Goal: Task Accomplishment & Management: Use online tool/utility

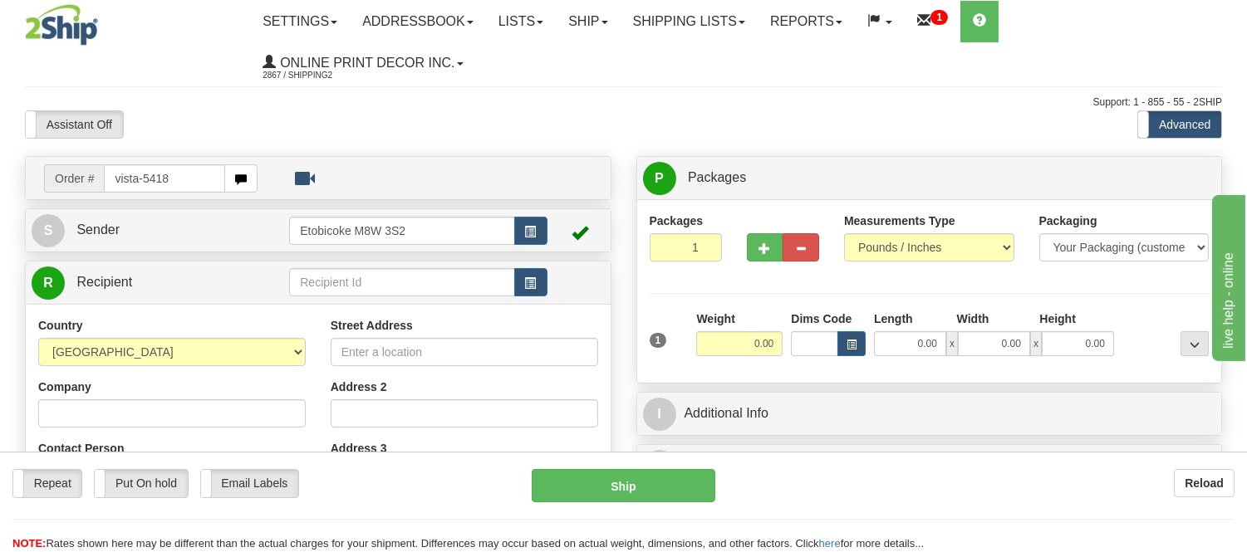
type input "vista-5418"
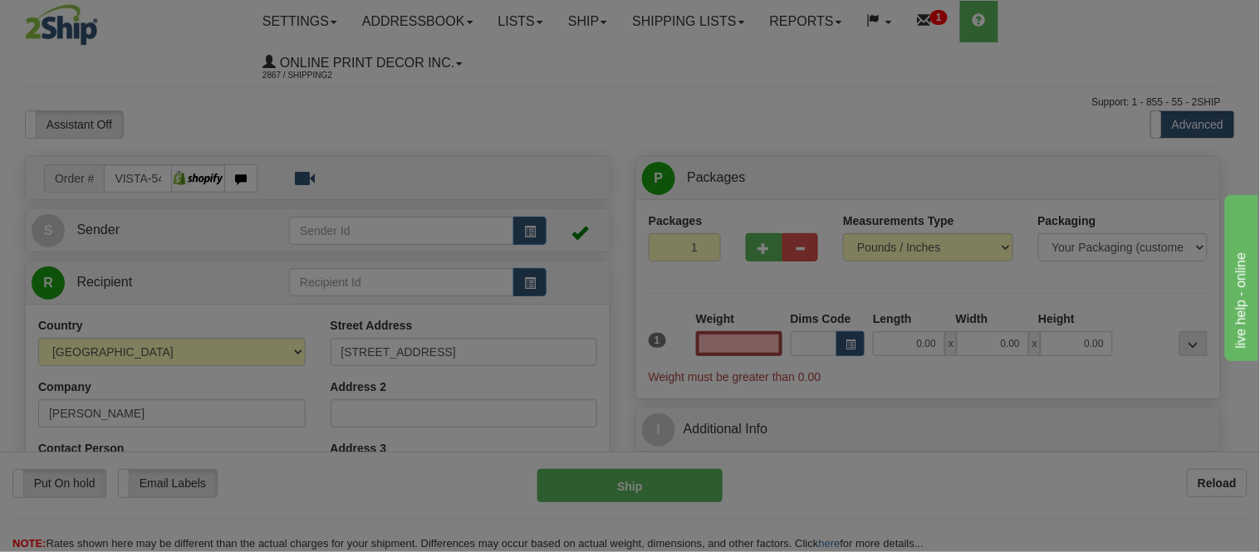
type input "VICTORIA"
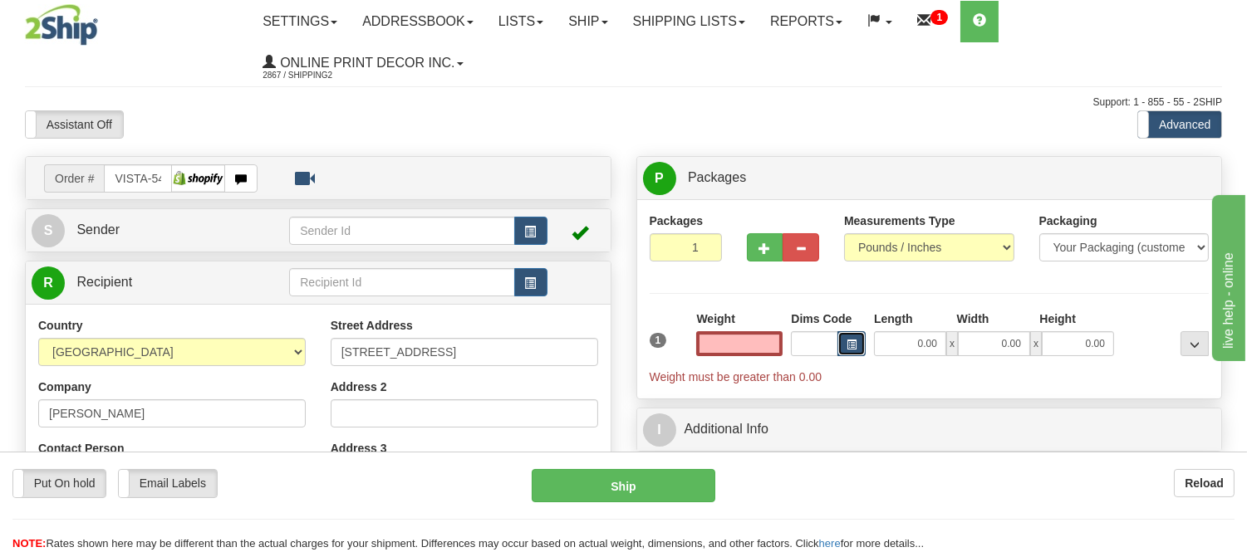
type input "0.00"
click at [849, 354] on button "button" at bounding box center [851, 343] width 28 height 25
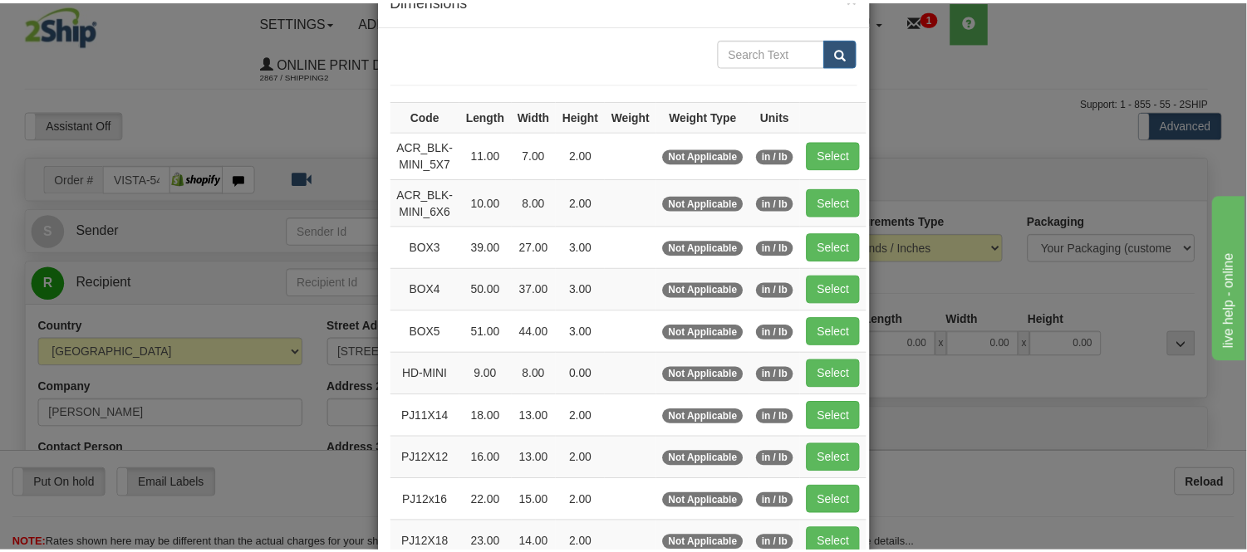
scroll to position [92, 0]
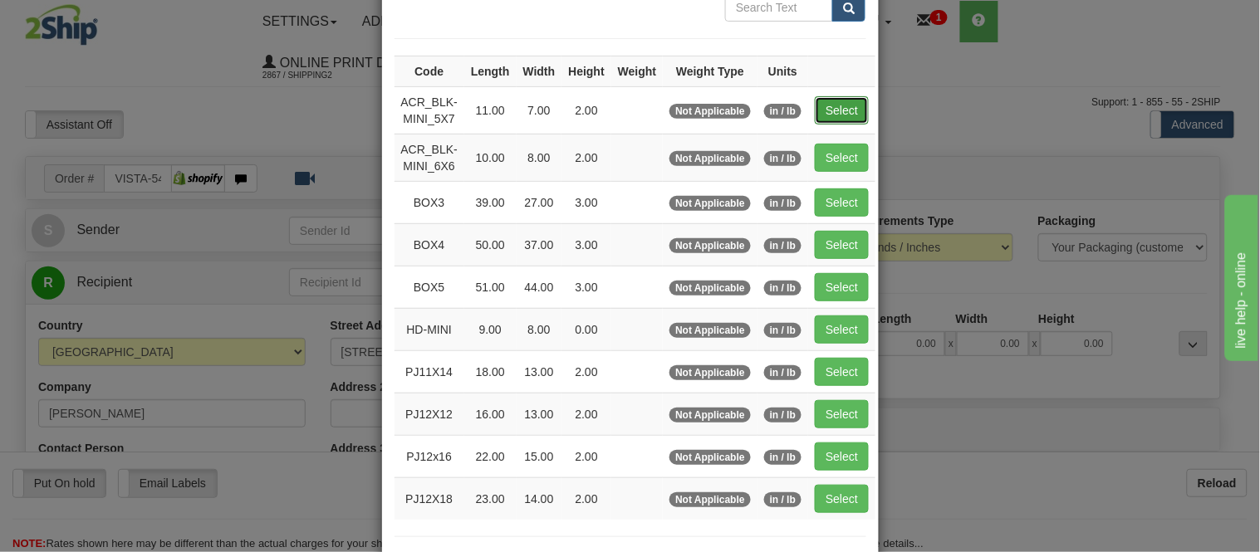
click at [834, 97] on button "Select" at bounding box center [842, 110] width 54 height 28
type input "ACR_BLK-MINI_5X7"
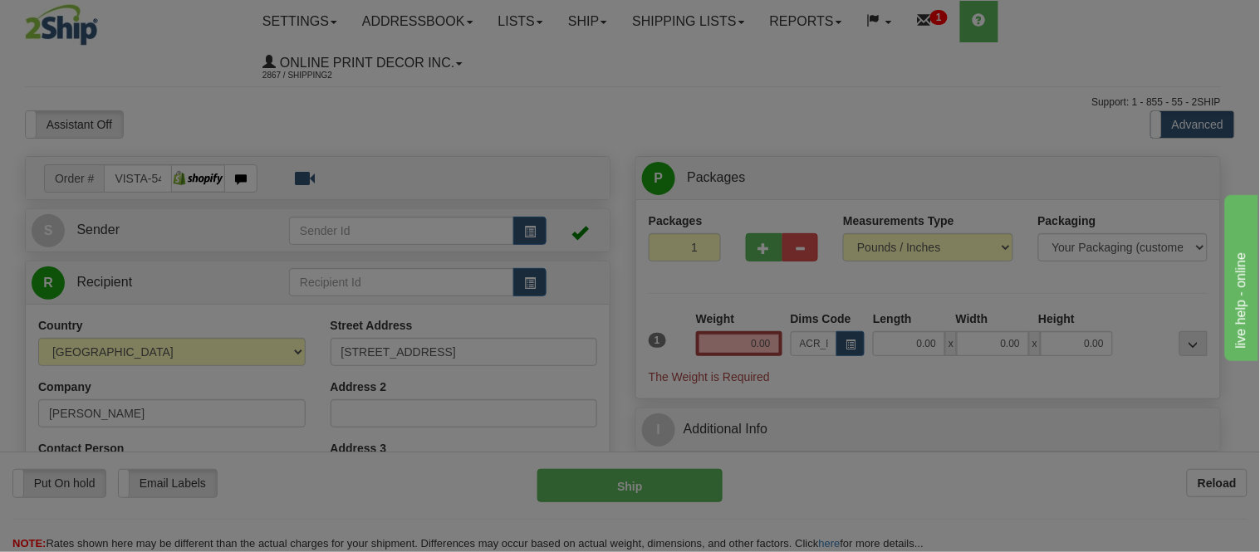
type input "11.00"
type input "7.00"
type input "2.00"
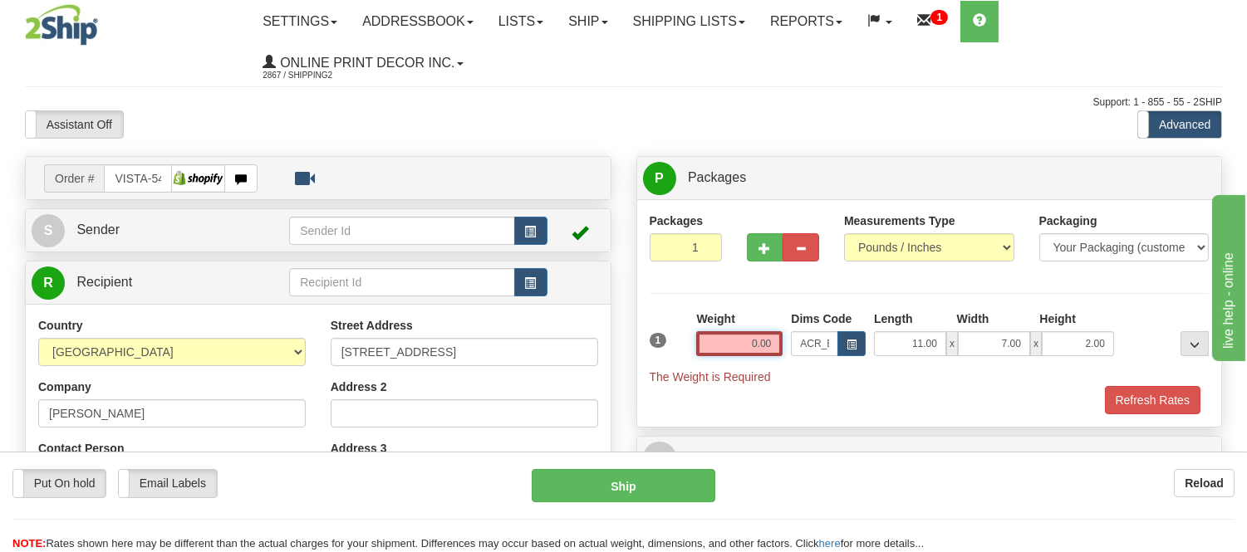
drag, startPoint x: 776, startPoint y: 345, endPoint x: 685, endPoint y: 343, distance: 90.6
click at [685, 343] on div "1 Weight 0.00 Dims Code x x" at bounding box center [929, 348] width 568 height 75
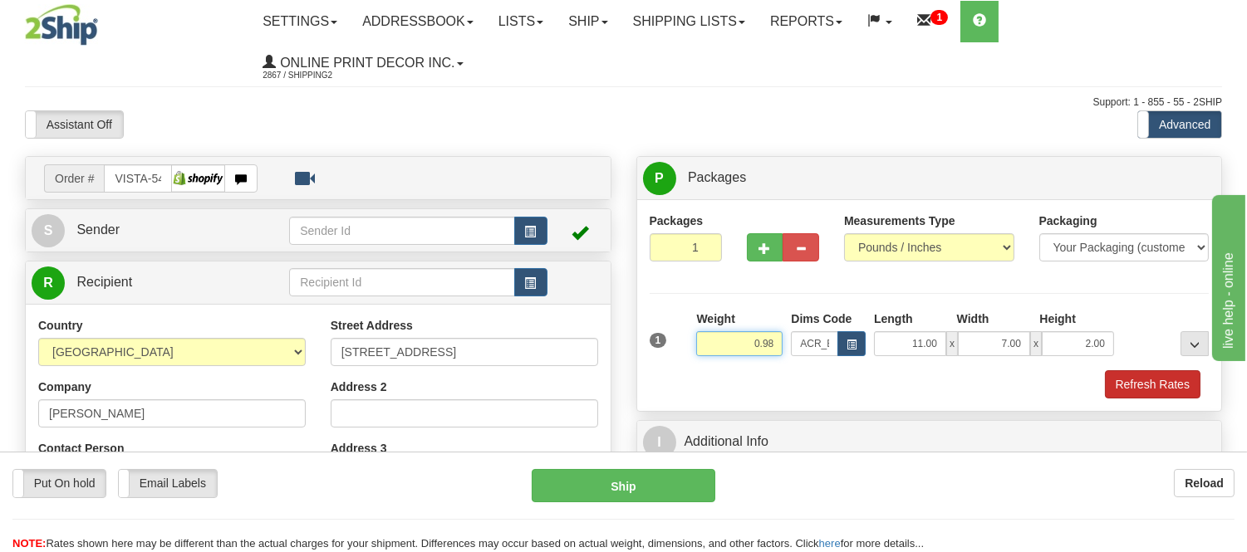
type input "0.98"
click at [1119, 385] on button "Refresh Rates" at bounding box center [1153, 384] width 96 height 28
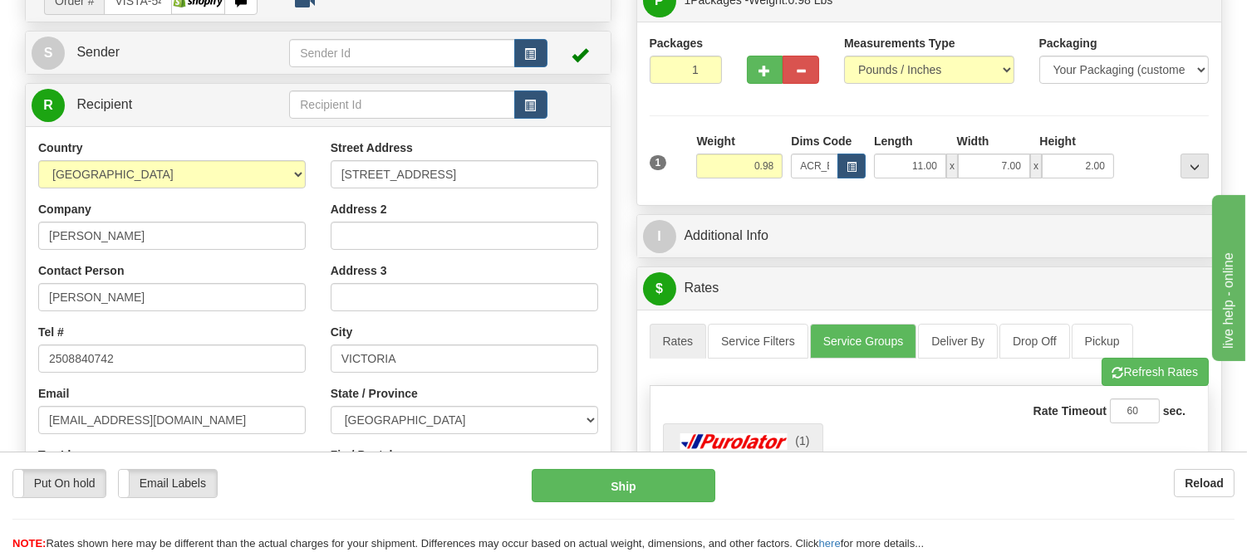
scroll to position [0, 0]
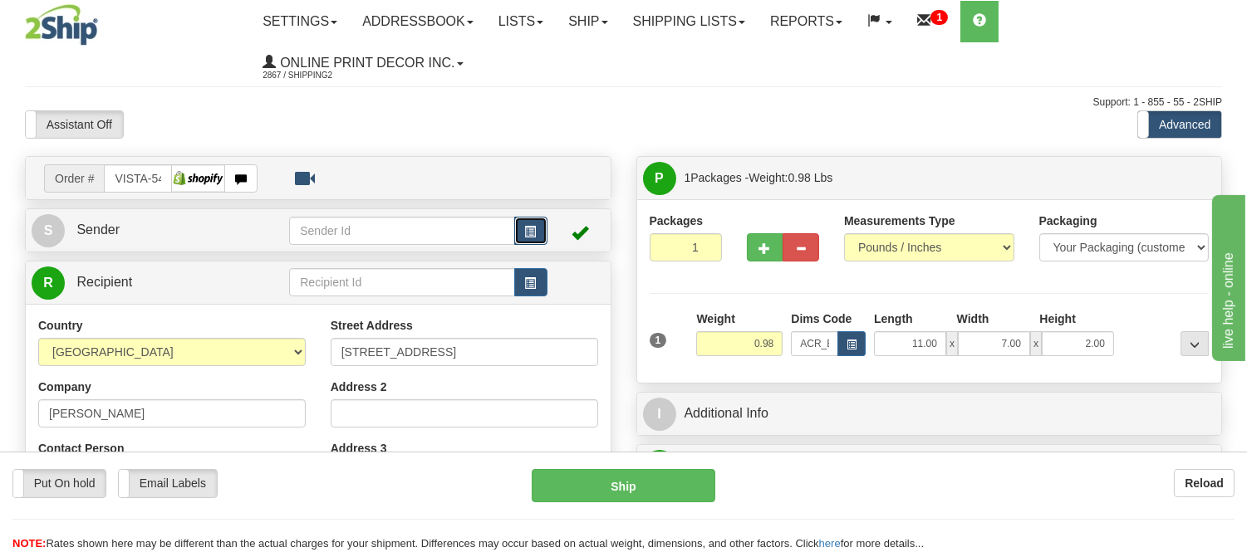
click at [517, 225] on button "button" at bounding box center [530, 231] width 33 height 28
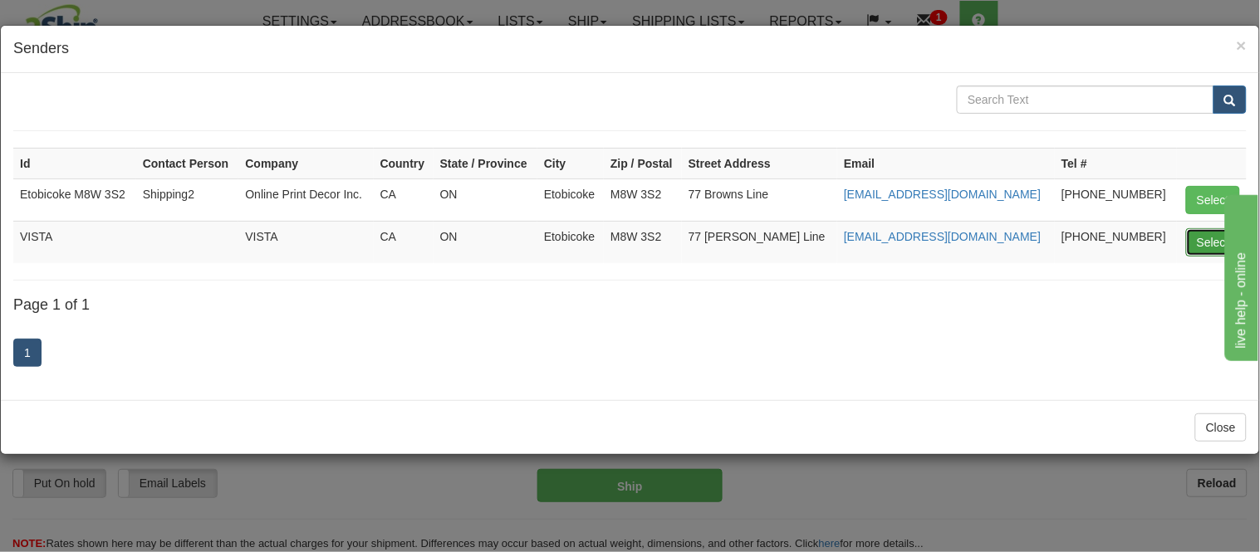
click at [1200, 238] on button "Select" at bounding box center [1213, 242] width 54 height 28
type input "VISTA"
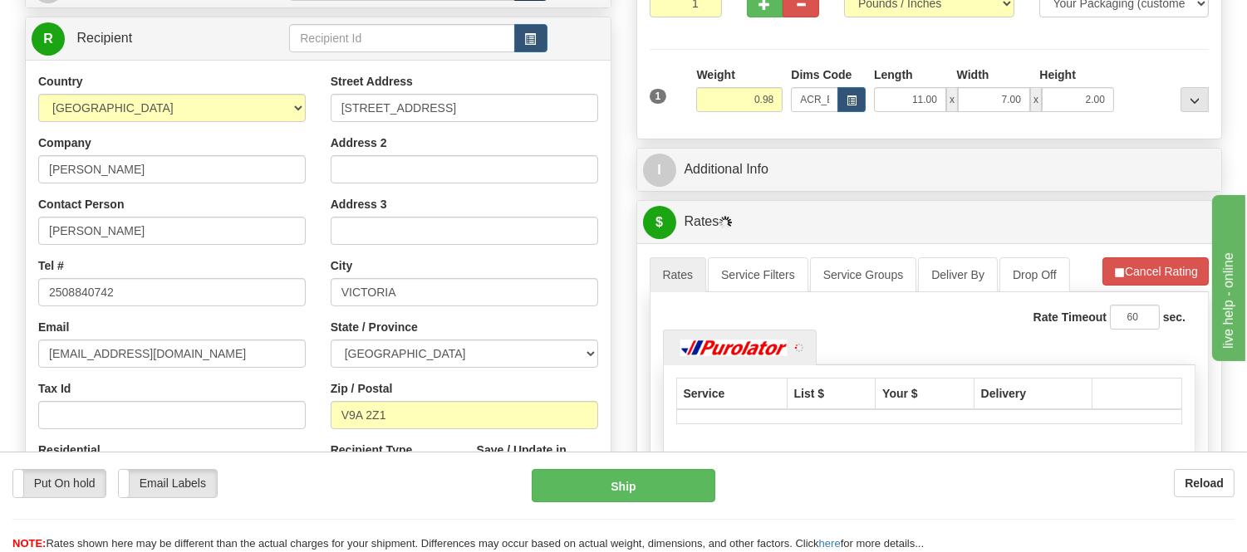
scroll to position [277, 0]
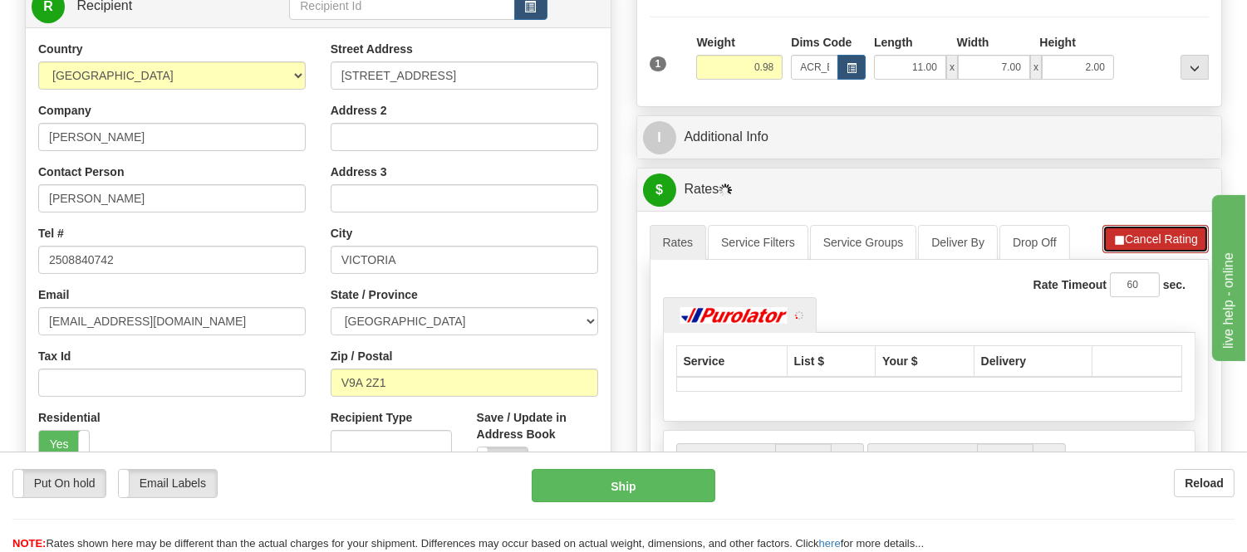
click at [1147, 250] on li "Refresh Rates Cancel Rating" at bounding box center [1155, 239] width 106 height 28
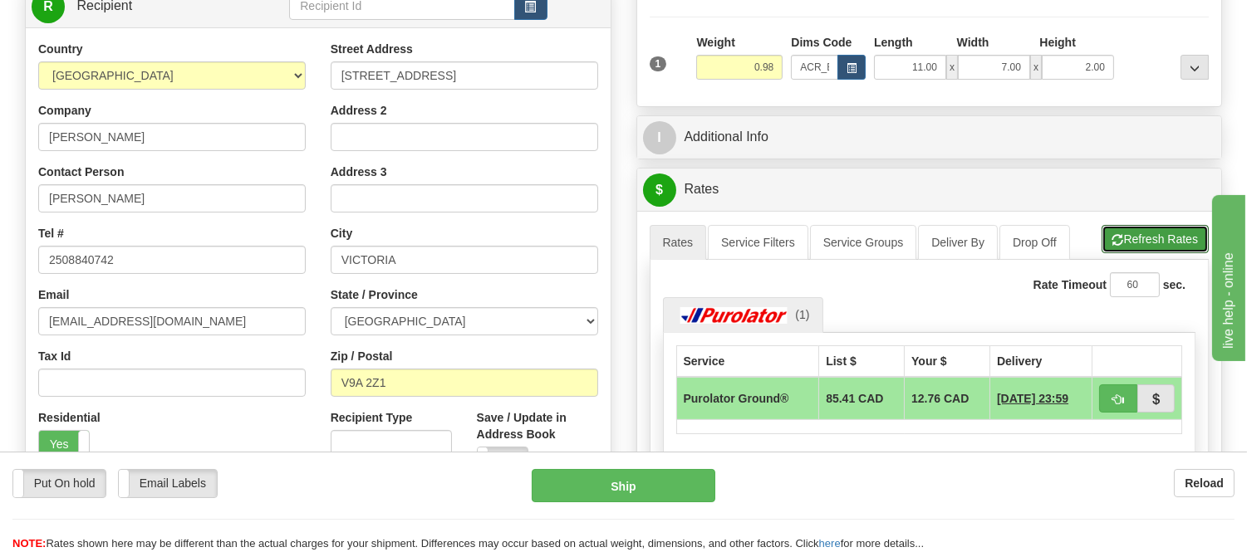
click at [1147, 250] on button "Refresh Rates" at bounding box center [1154, 239] width 107 height 28
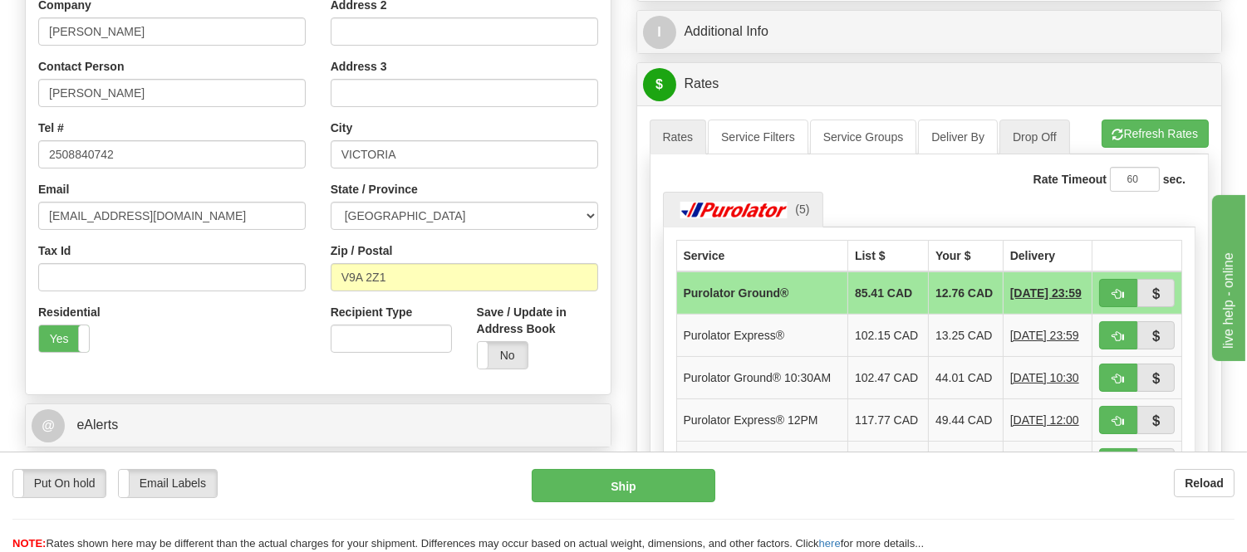
scroll to position [461, 0]
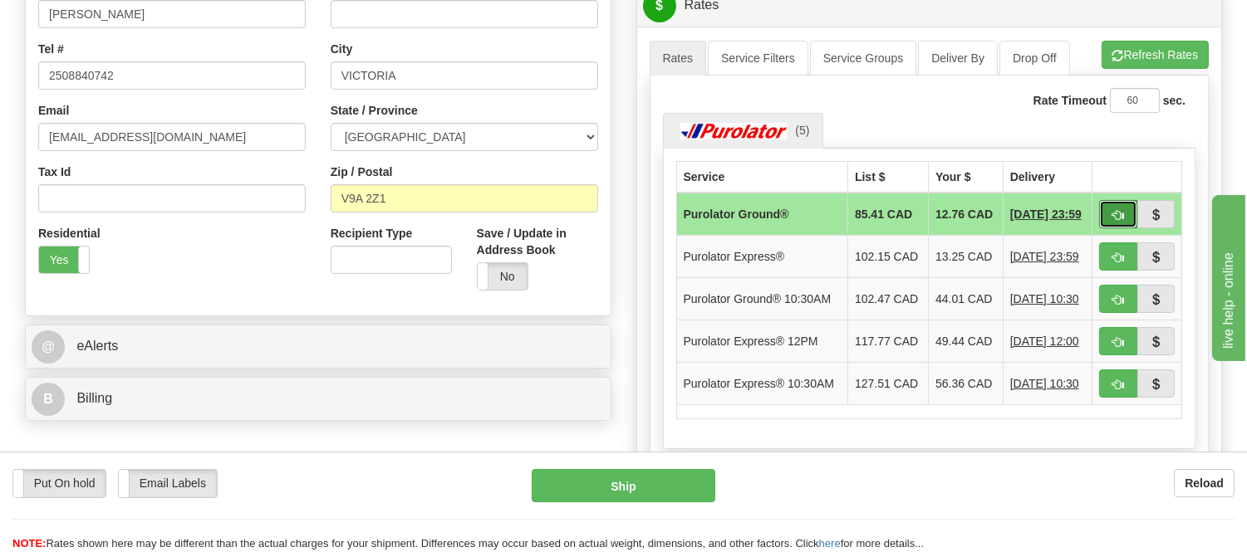
click at [1103, 212] on button "button" at bounding box center [1118, 214] width 38 height 28
type input "260"
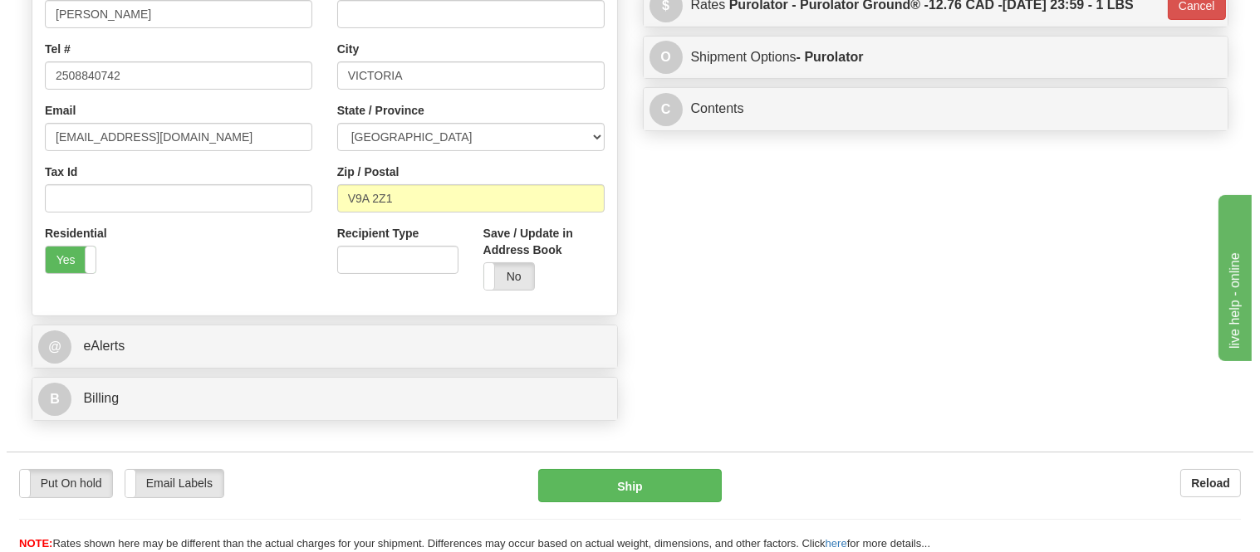
scroll to position [92, 0]
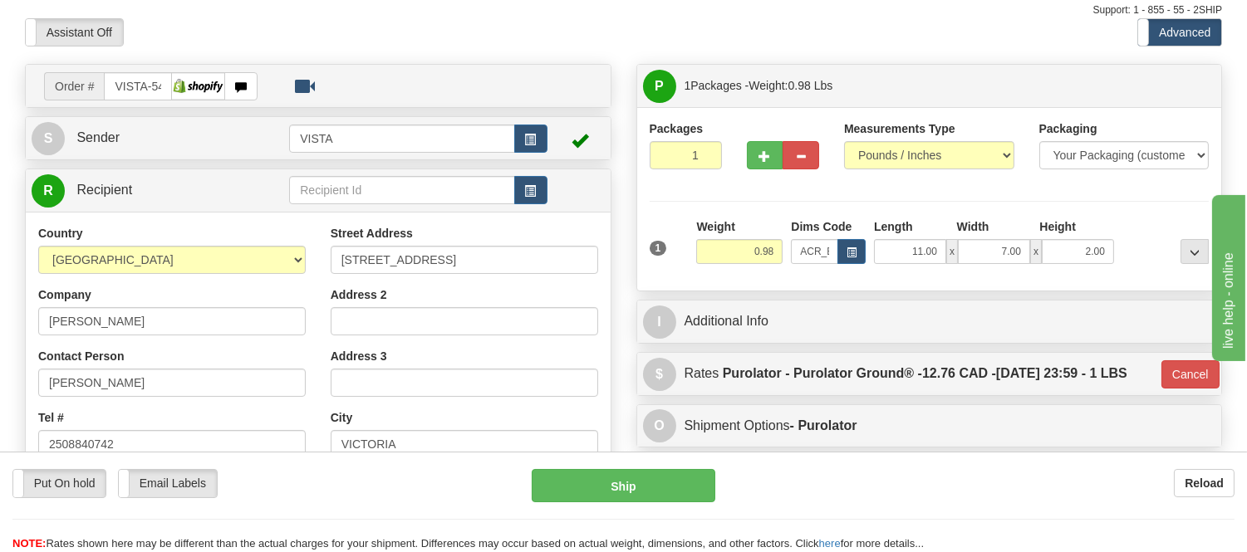
click at [629, 458] on div "Put On hold Put On hold Email Labels Email Labels Edit Reload Ship Reload" at bounding box center [623, 502] width 1247 height 100
click at [635, 482] on button "Ship" at bounding box center [623, 485] width 183 height 33
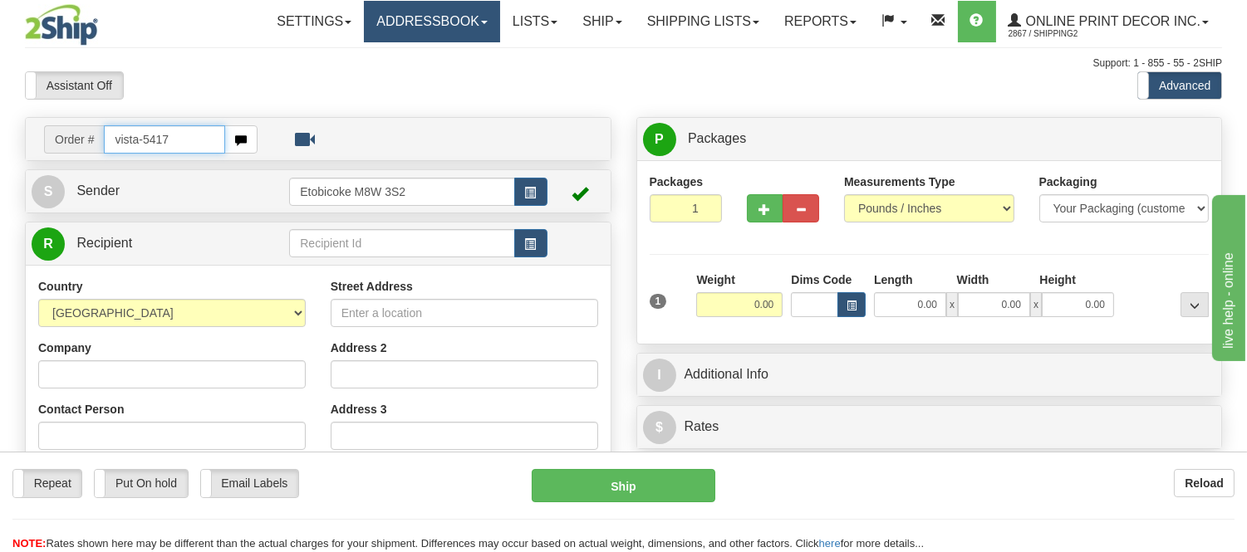
type input "vista-5417"
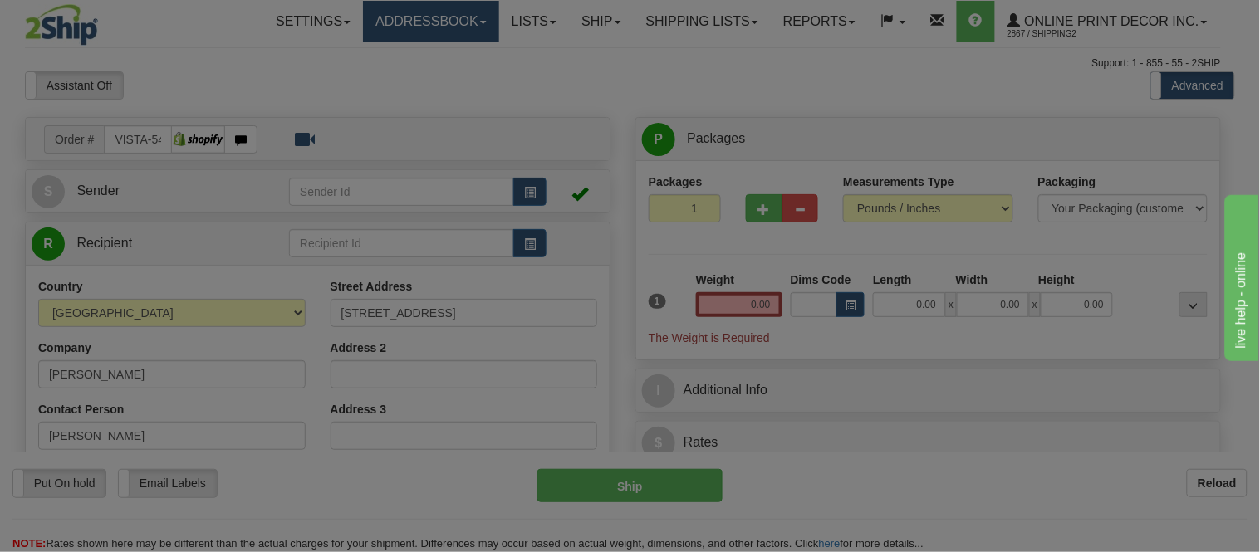
type input "WHISTLER"
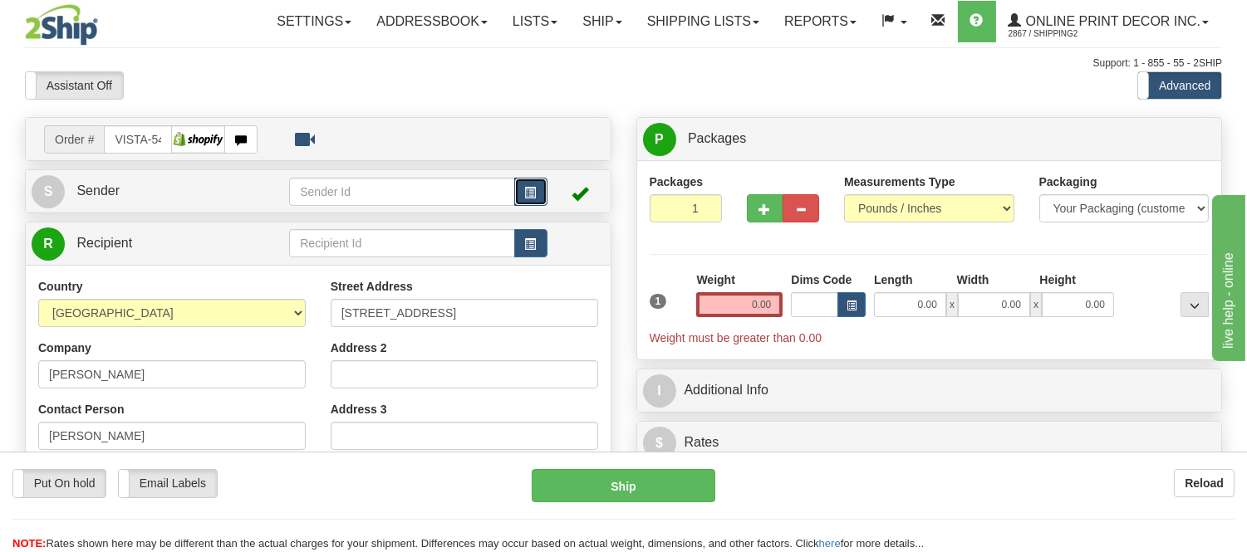
click at [538, 186] on button "button" at bounding box center [530, 192] width 33 height 28
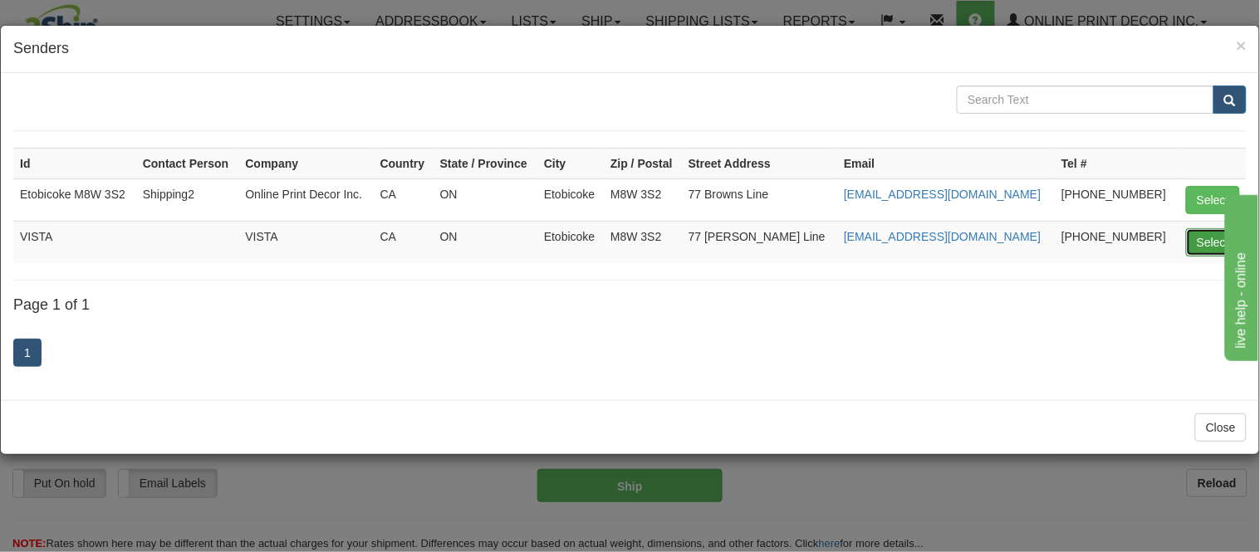
click at [1207, 234] on button "Select" at bounding box center [1213, 242] width 54 height 28
type input "VISTA"
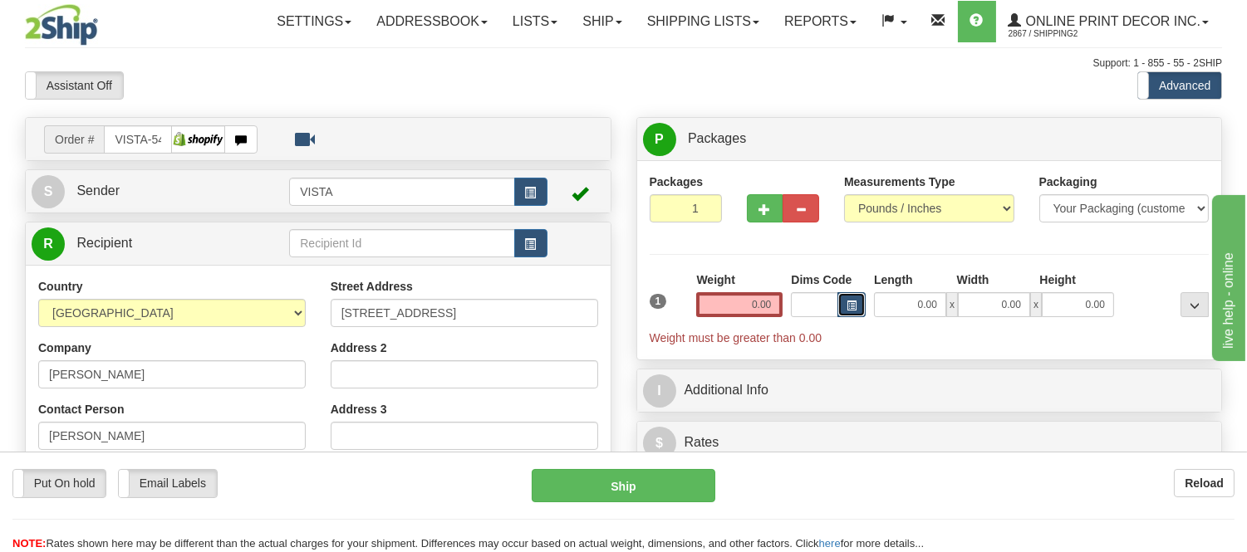
click at [850, 299] on button "button" at bounding box center [851, 304] width 28 height 25
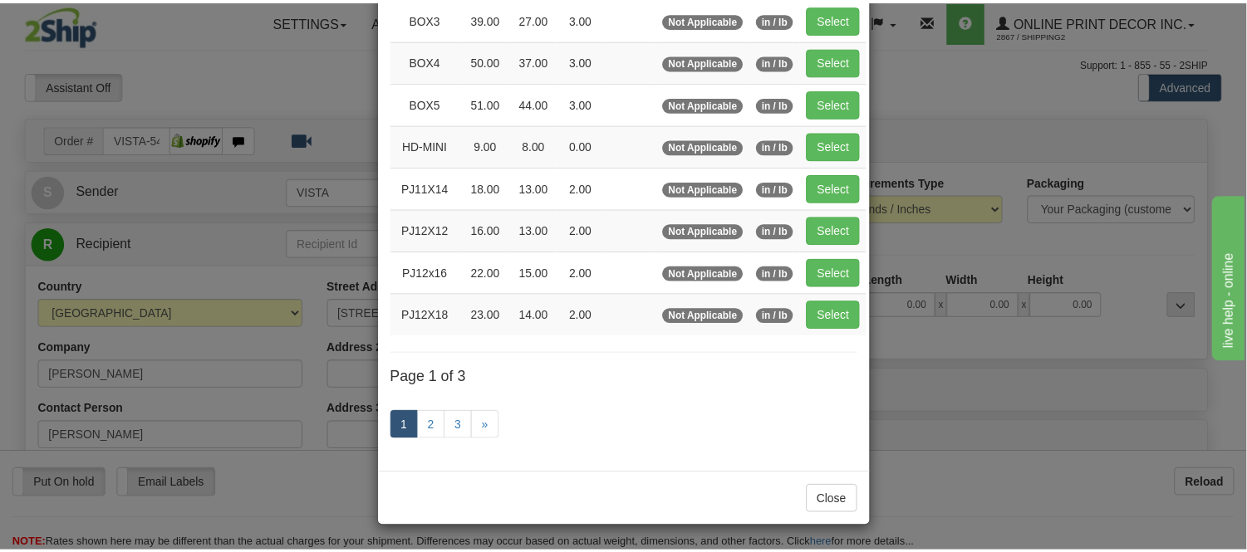
scroll to position [279, 0]
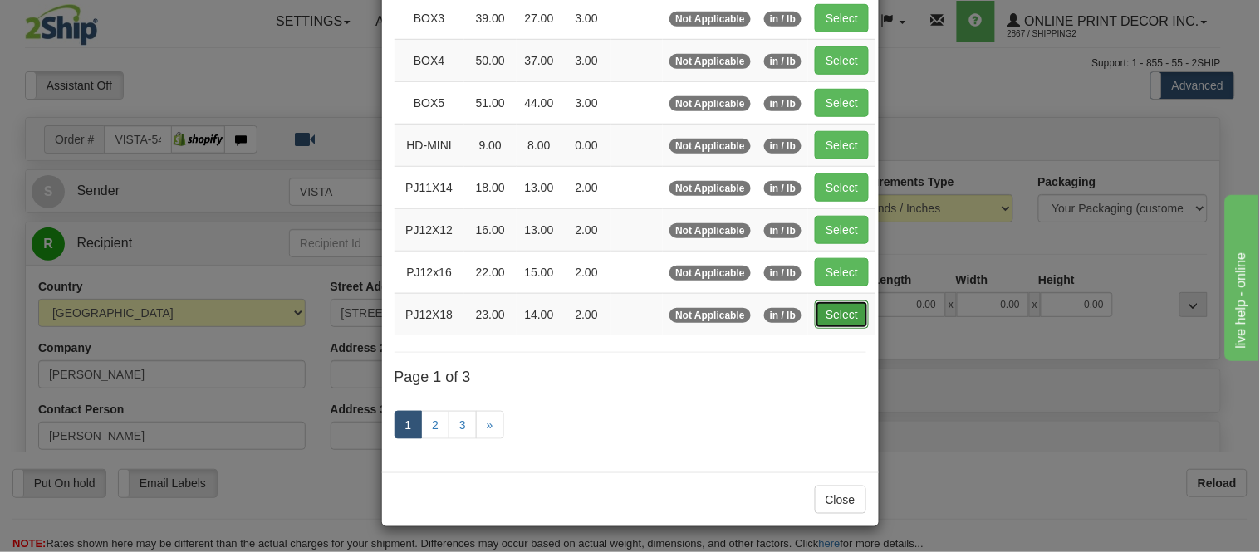
click at [821, 301] on button "Select" at bounding box center [842, 315] width 54 height 28
type input "PJ12X18"
type input "23.00"
type input "14.00"
type input "2.00"
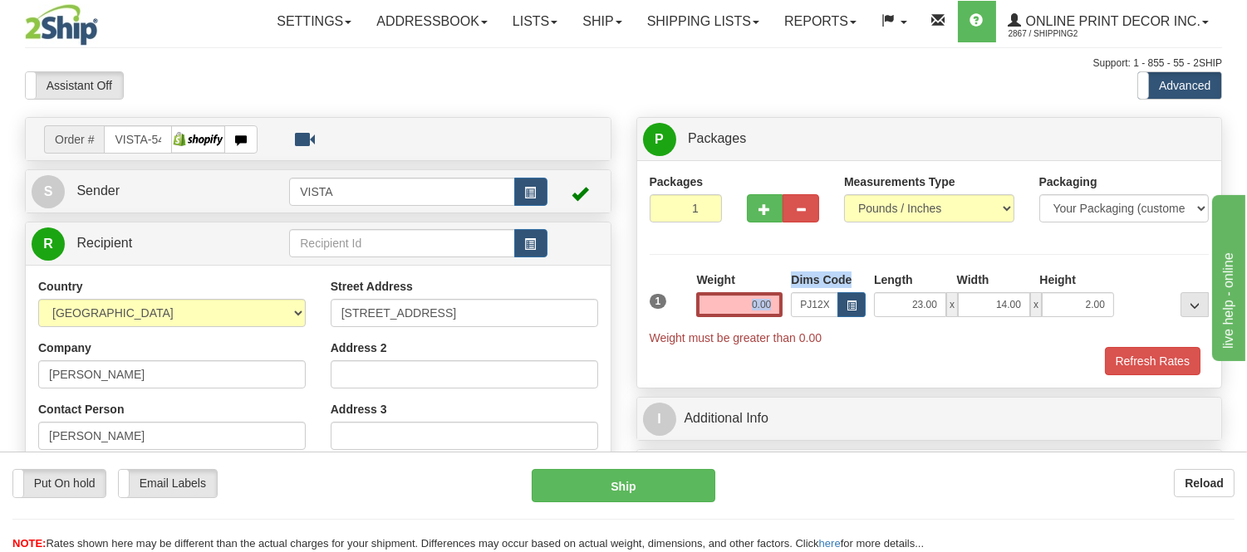
drag, startPoint x: 786, startPoint y: 306, endPoint x: 757, endPoint y: 308, distance: 28.3
click at [757, 308] on div "1 Weight 0.00 Dims Code x x" at bounding box center [929, 309] width 568 height 75
drag, startPoint x: 773, startPoint y: 303, endPoint x: 726, endPoint y: 308, distance: 47.6
click at [726, 308] on input "0.00" at bounding box center [739, 304] width 86 height 25
type input "1"
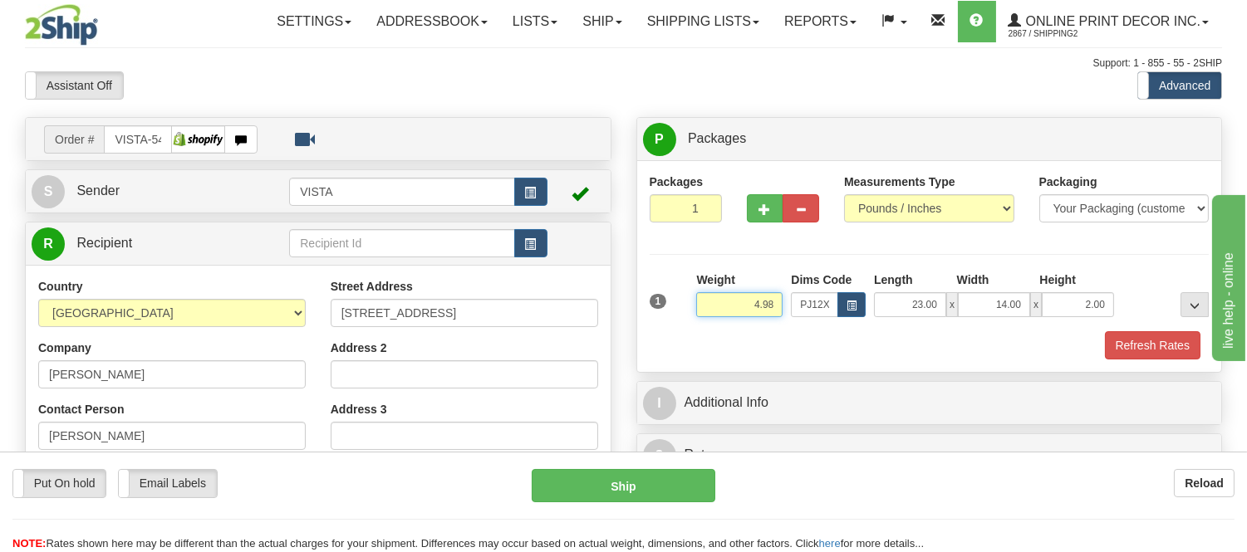
drag, startPoint x: 774, startPoint y: 301, endPoint x: 732, endPoint y: 309, distance: 43.2
click at [732, 309] on input "4.98" at bounding box center [739, 304] width 86 height 25
type input "5.98"
click at [1139, 339] on button "Refresh Rates" at bounding box center [1153, 345] width 96 height 28
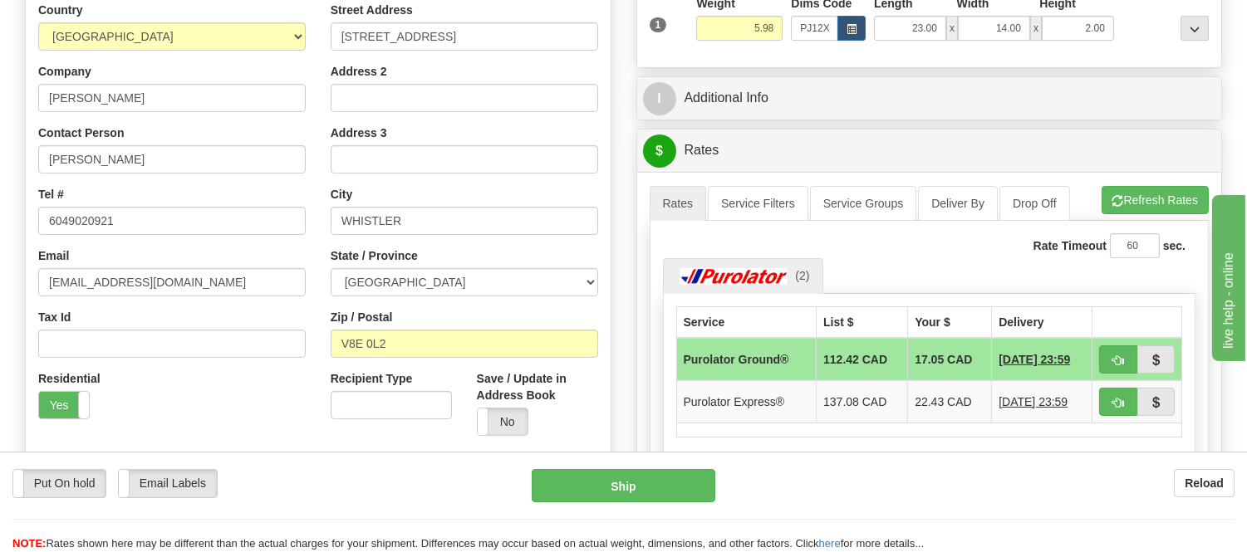
scroll to position [461, 0]
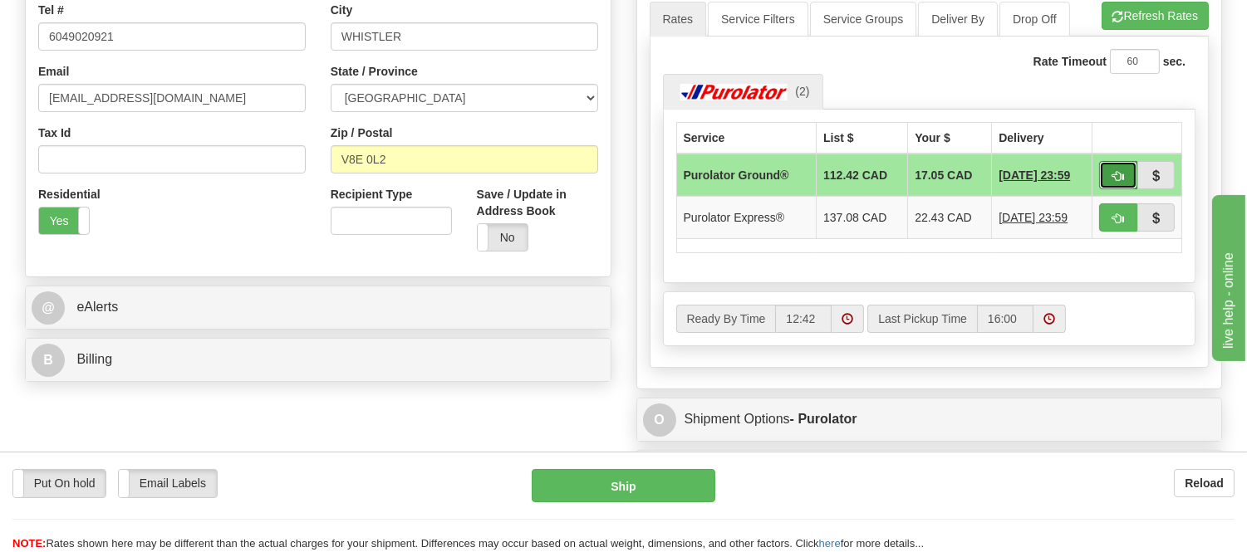
click at [1113, 171] on span "button" at bounding box center [1118, 176] width 12 height 11
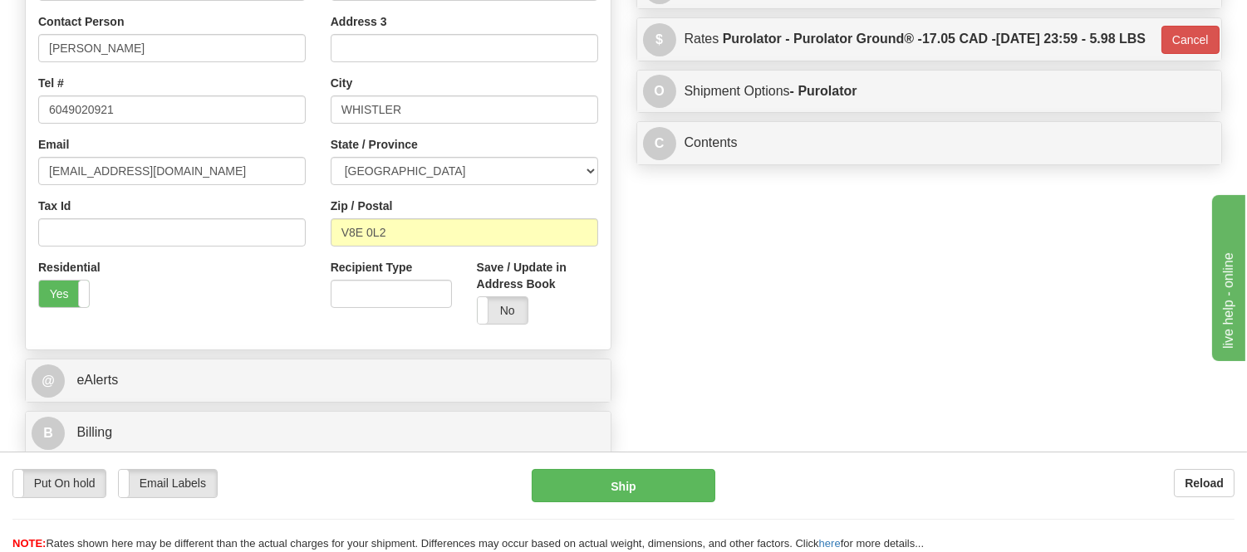
scroll to position [277, 0]
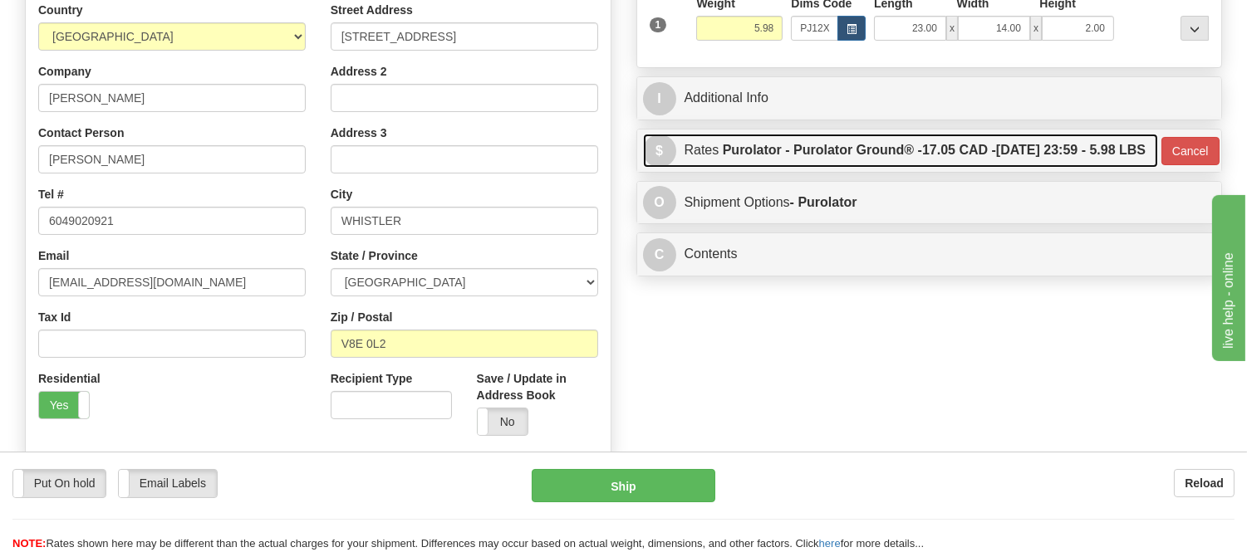
click at [943, 167] on label "Purolator - Purolator Ground® - 17.05 CAD - 09/11/2025 23:59 - 5.98 LBS" at bounding box center [934, 150] width 423 height 33
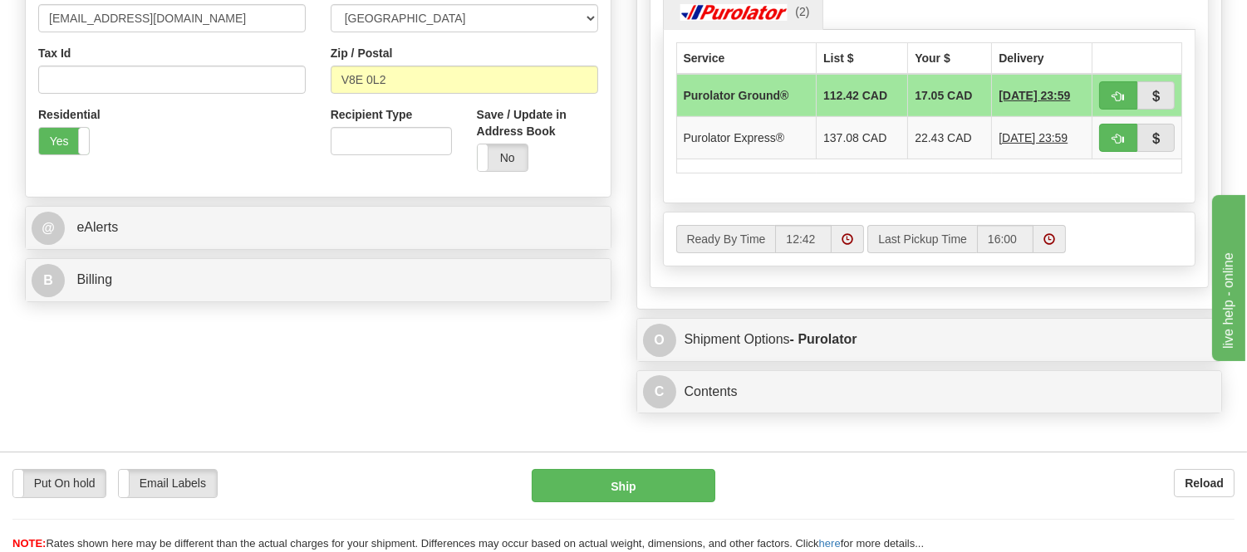
scroll to position [553, 0]
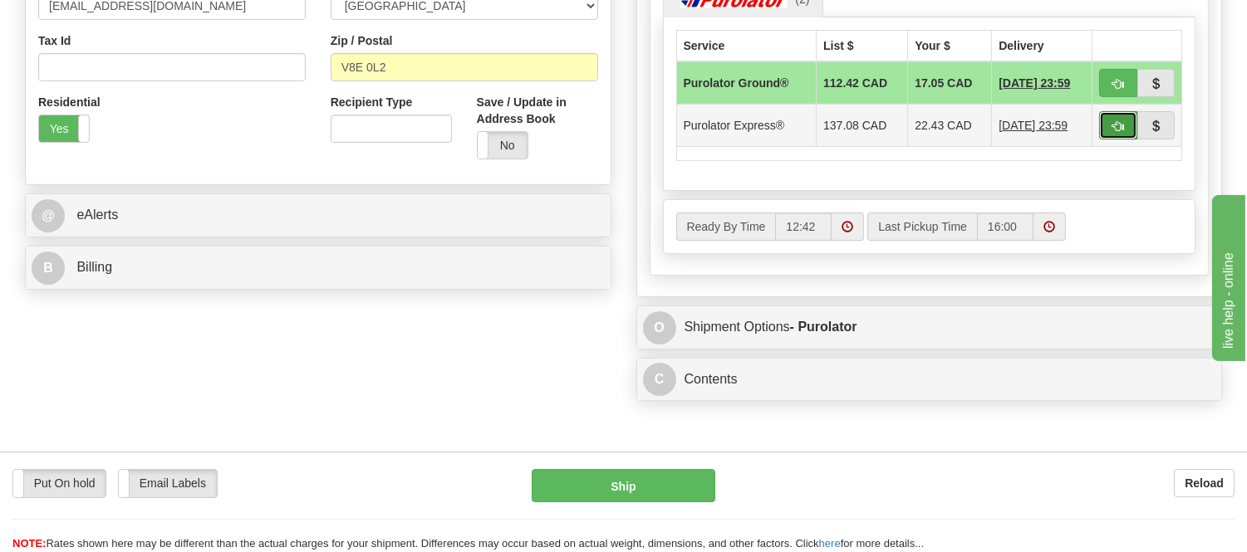
click at [1116, 132] on span "button" at bounding box center [1118, 126] width 12 height 11
type input "202"
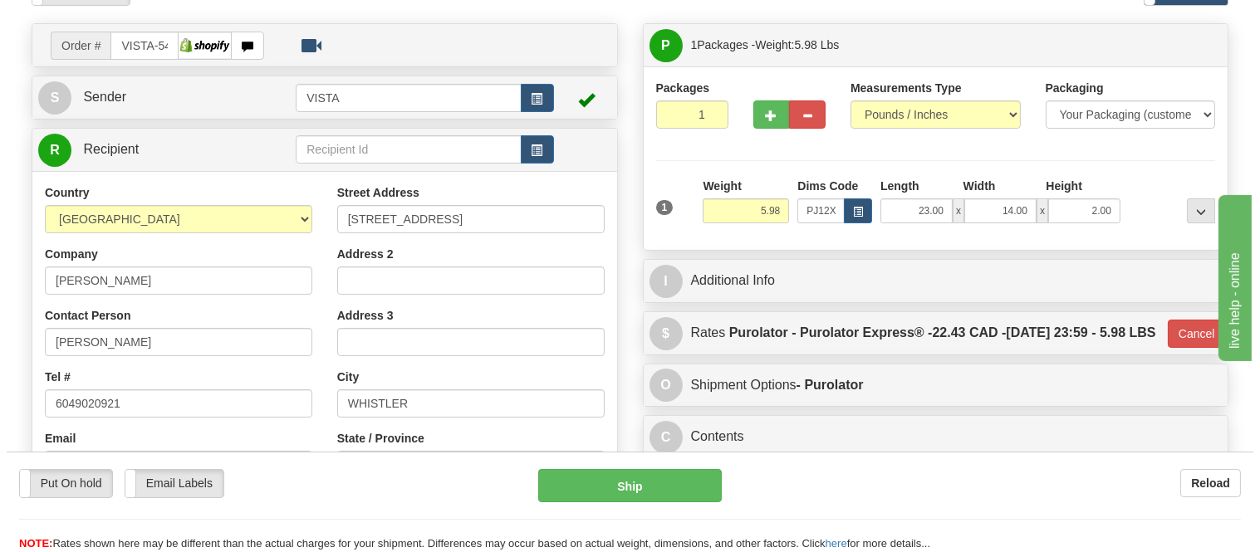
scroll to position [92, 0]
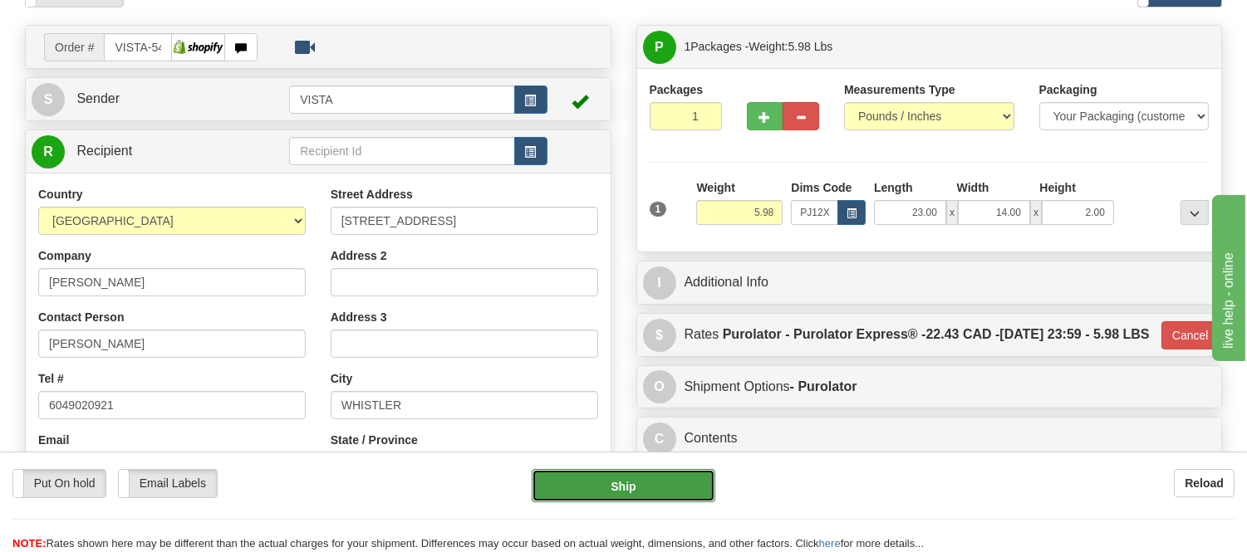
click at [620, 488] on button "Ship" at bounding box center [623, 485] width 183 height 33
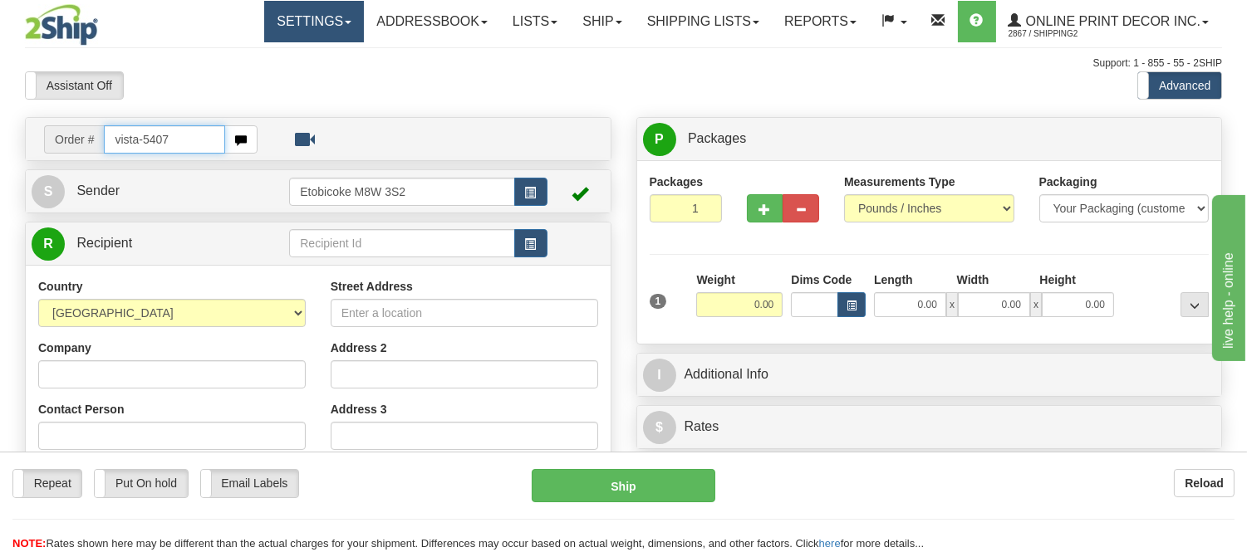
type input "vista-5407"
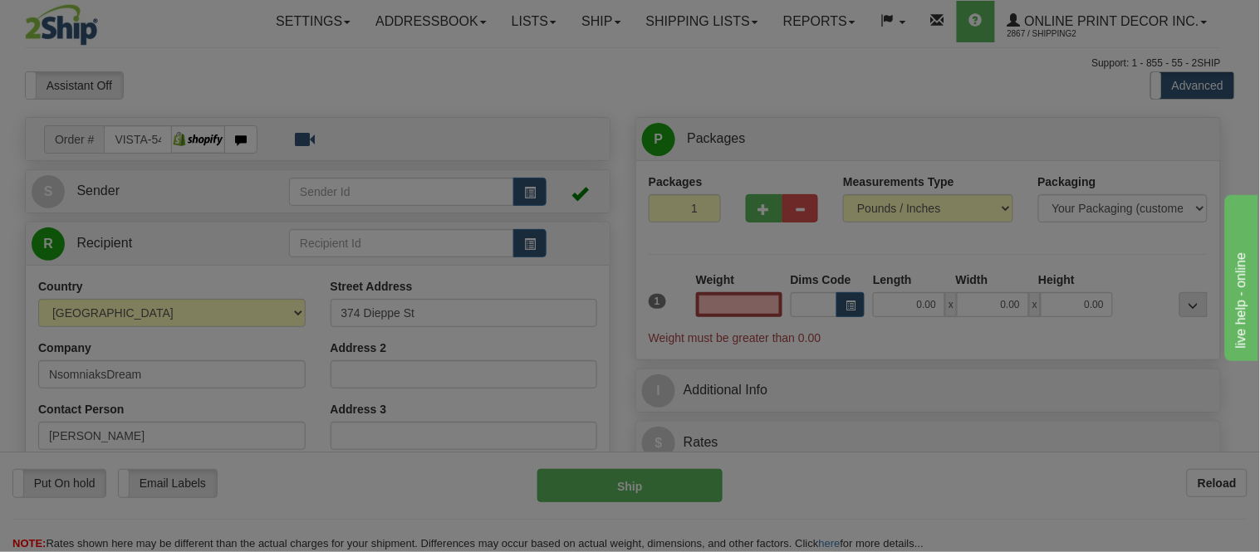
type input "[GEOGRAPHIC_DATA]"
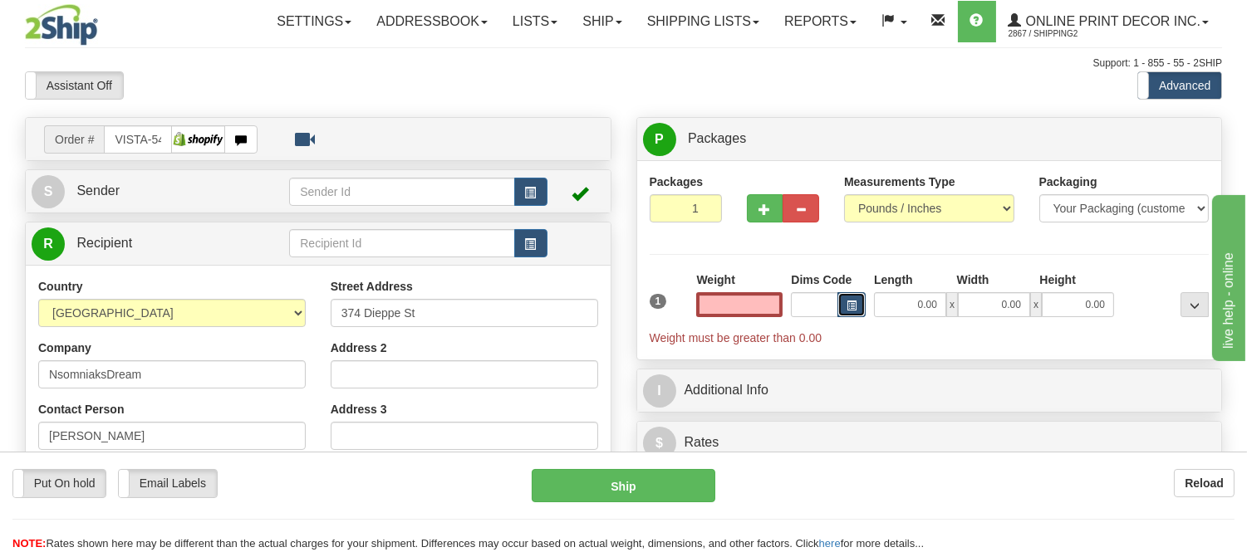
type input "0.00"
click at [850, 300] on button "button" at bounding box center [851, 304] width 28 height 25
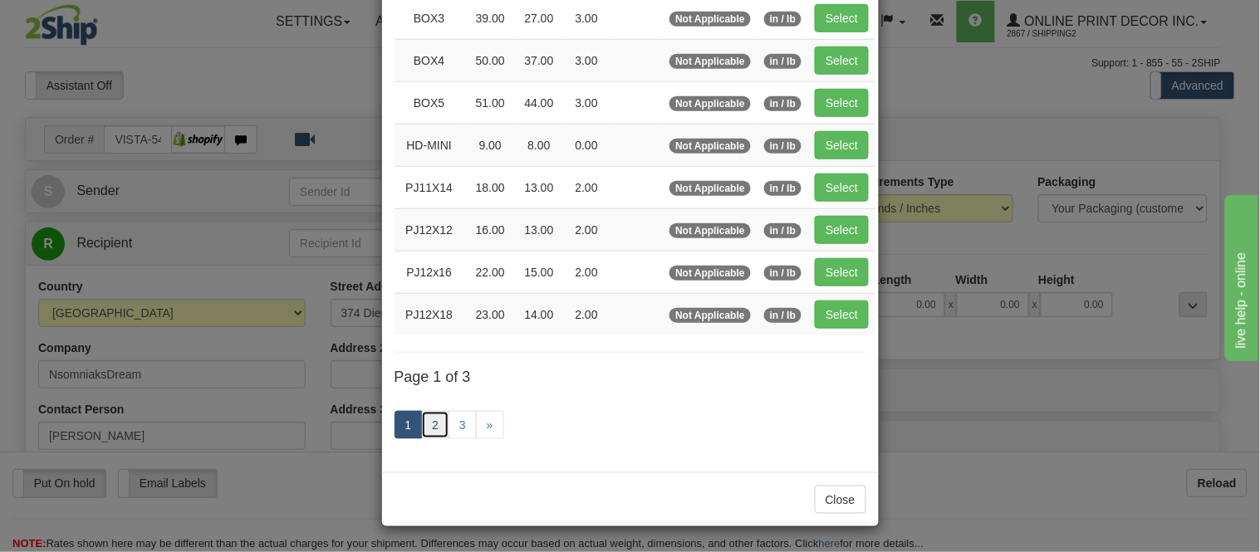
click at [434, 426] on link "2" at bounding box center [435, 425] width 28 height 28
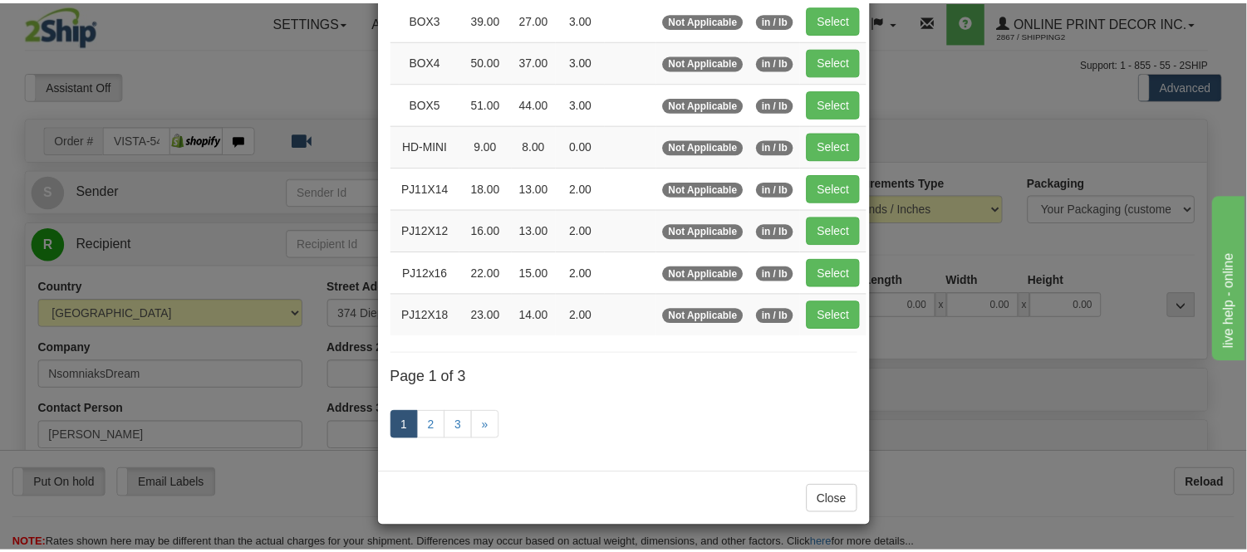
scroll to position [270, 0]
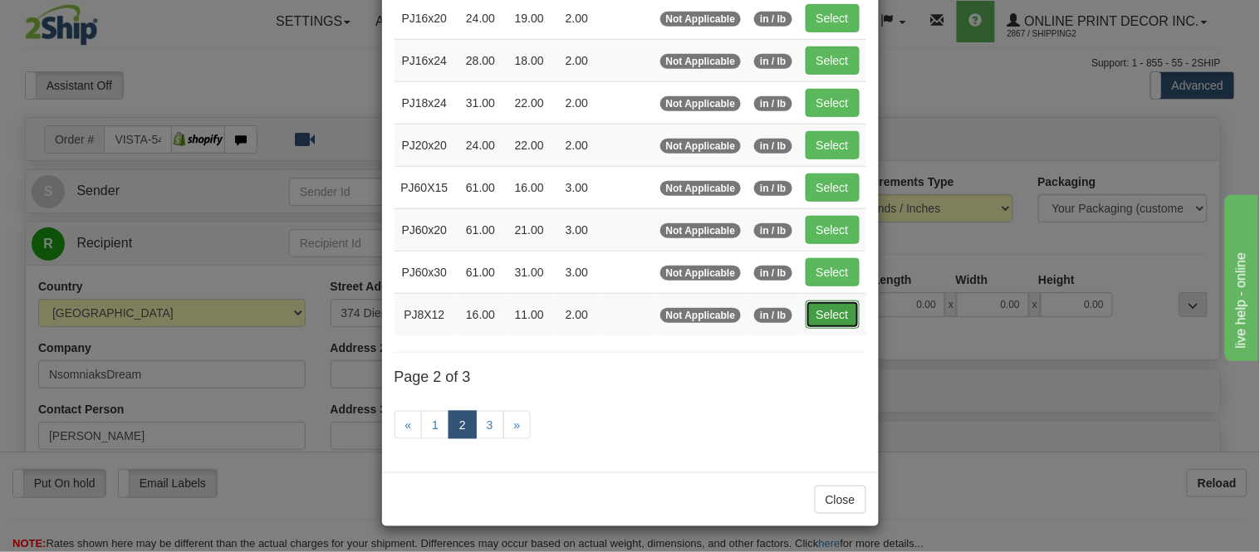
click at [821, 306] on button "Select" at bounding box center [833, 315] width 54 height 28
type input "PJ8X12"
type input "16.00"
type input "11.00"
type input "2.00"
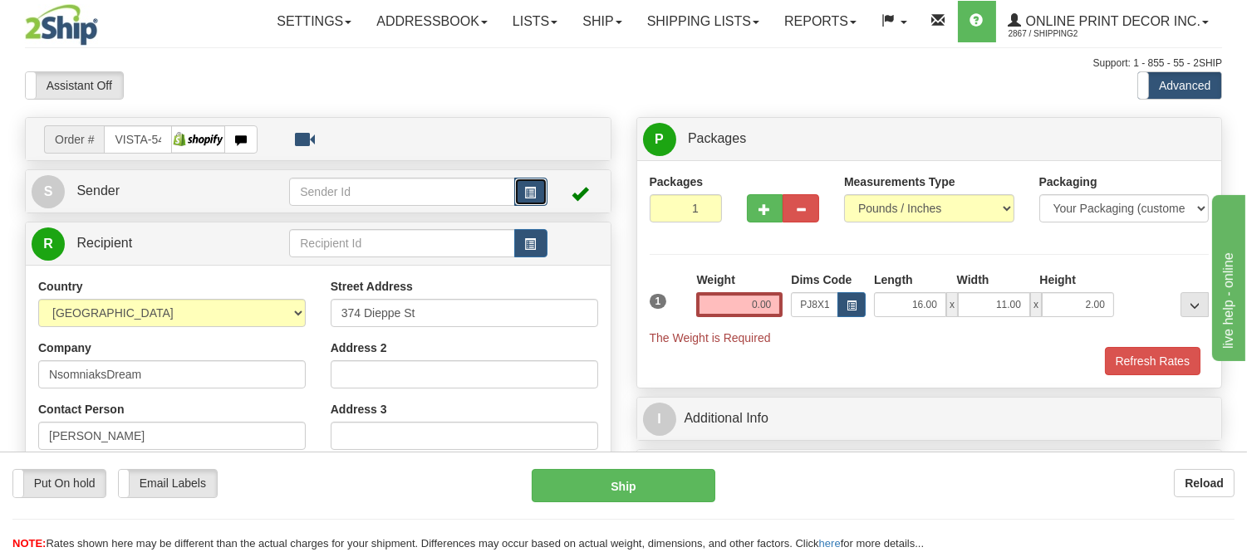
click at [537, 189] on button "button" at bounding box center [530, 192] width 33 height 28
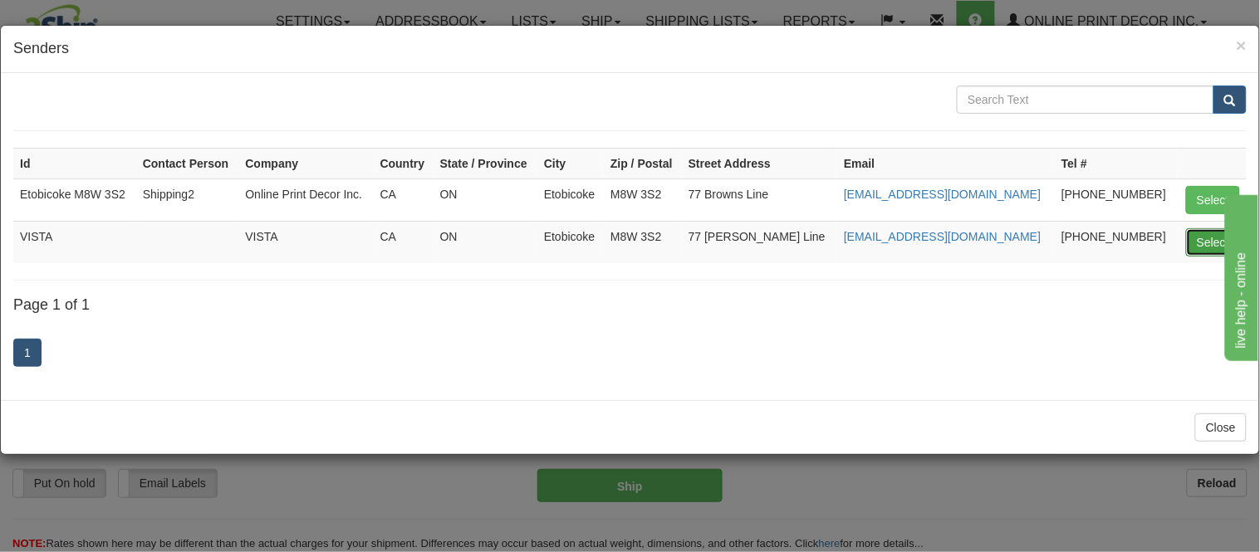
click at [1197, 243] on button "Select" at bounding box center [1213, 242] width 54 height 28
type input "VISTA"
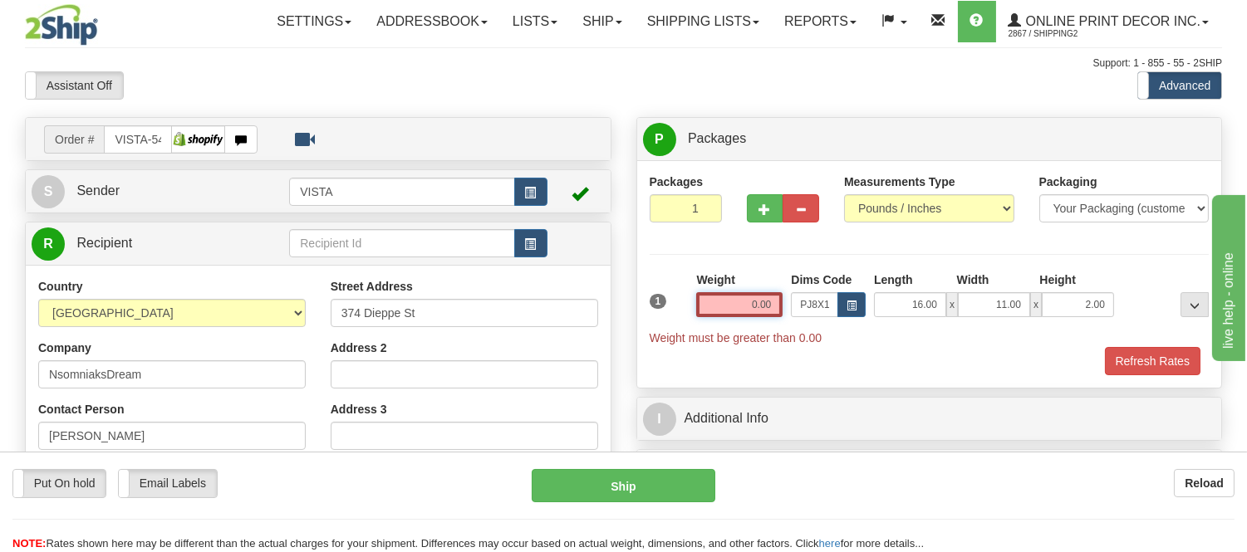
drag, startPoint x: 776, startPoint y: 311, endPoint x: 687, endPoint y: 318, distance: 89.2
click at [687, 318] on div "1 Weight 0.00 Dims Code x x" at bounding box center [929, 309] width 568 height 75
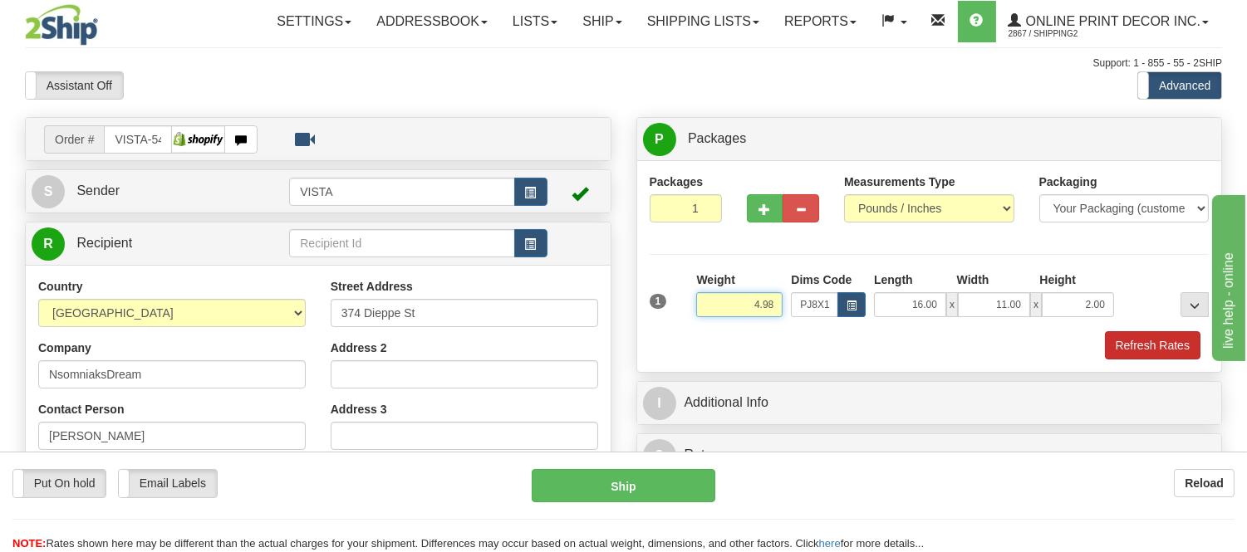
type input "4.98"
click at [1189, 343] on button "Refresh Rates" at bounding box center [1153, 345] width 96 height 28
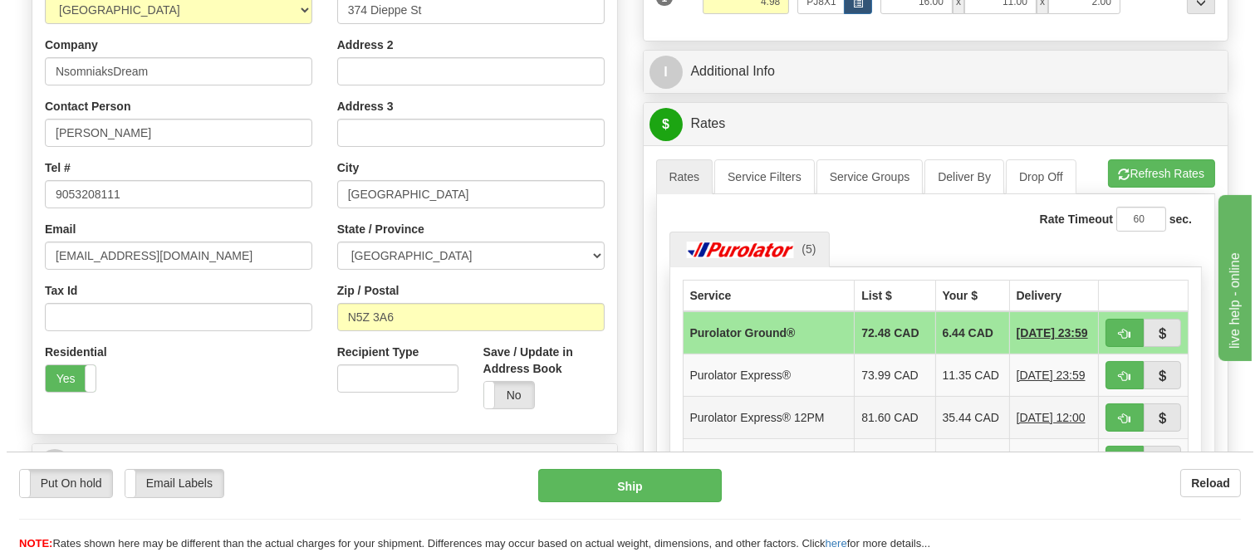
scroll to position [461, 0]
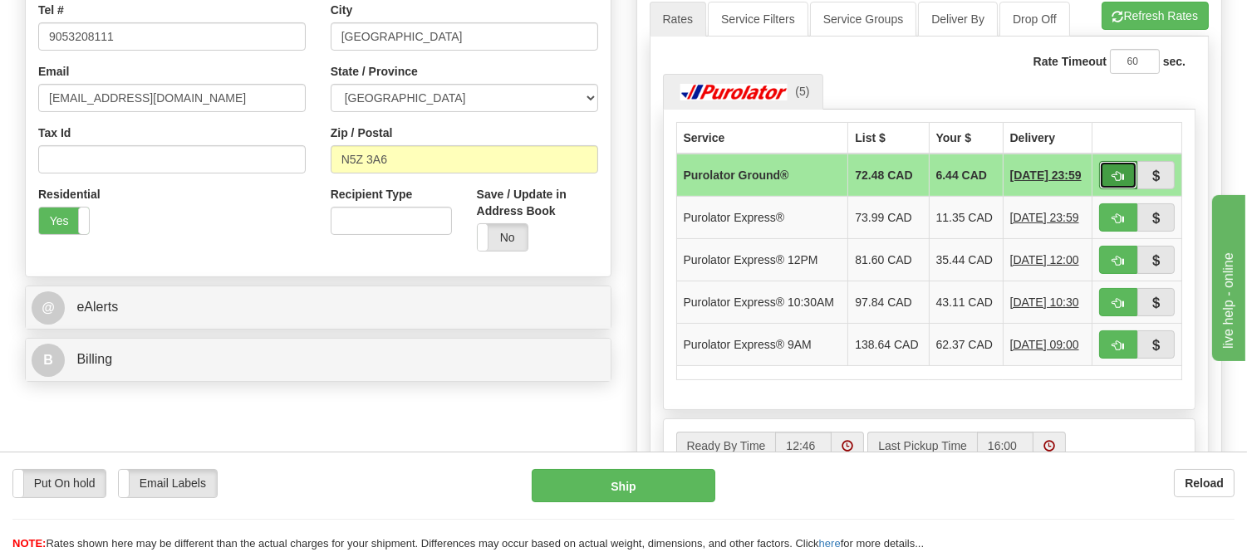
click at [1112, 173] on span "button" at bounding box center [1118, 176] width 12 height 11
type input "260"
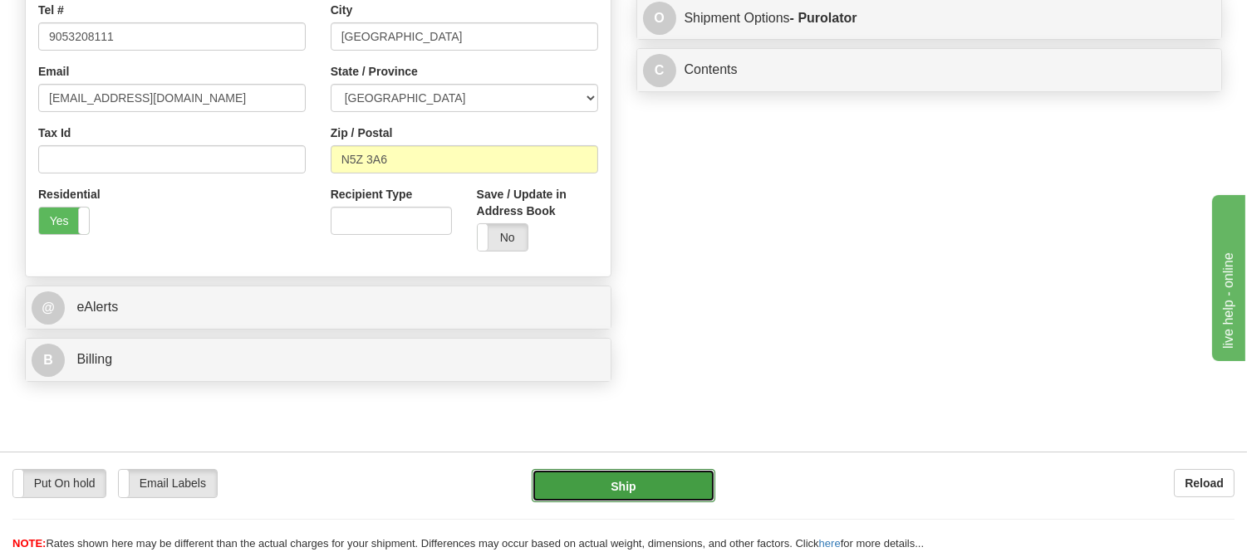
click at [576, 475] on button "Ship" at bounding box center [623, 485] width 183 height 33
